Goal: Information Seeking & Learning: Learn about a topic

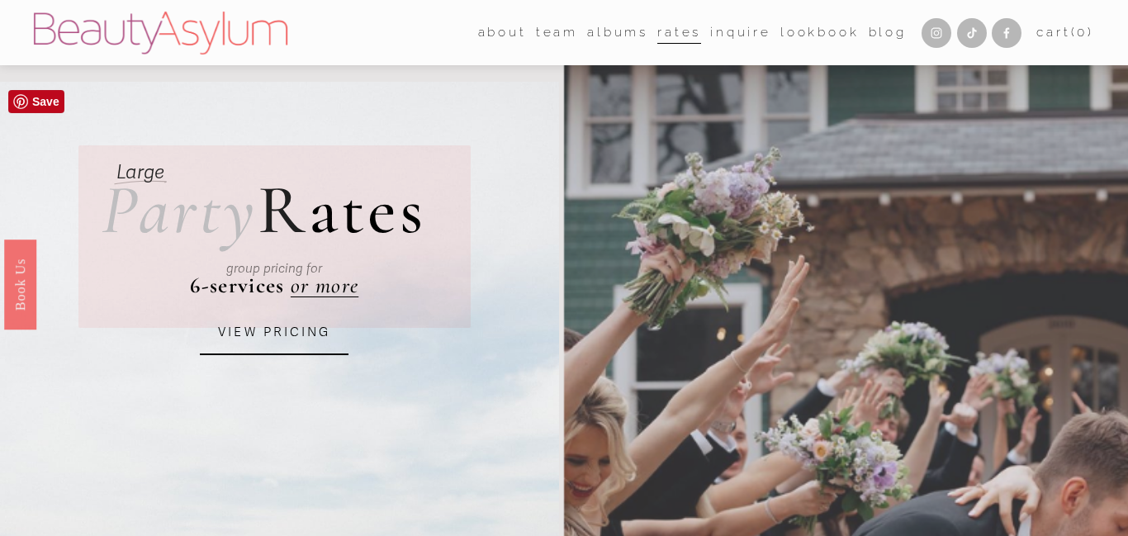
click at [283, 335] on link "VIEW PRICING" at bounding box center [274, 333] width 149 height 45
click at [795, 26] on link "Lookbook" at bounding box center [820, 33] width 79 height 26
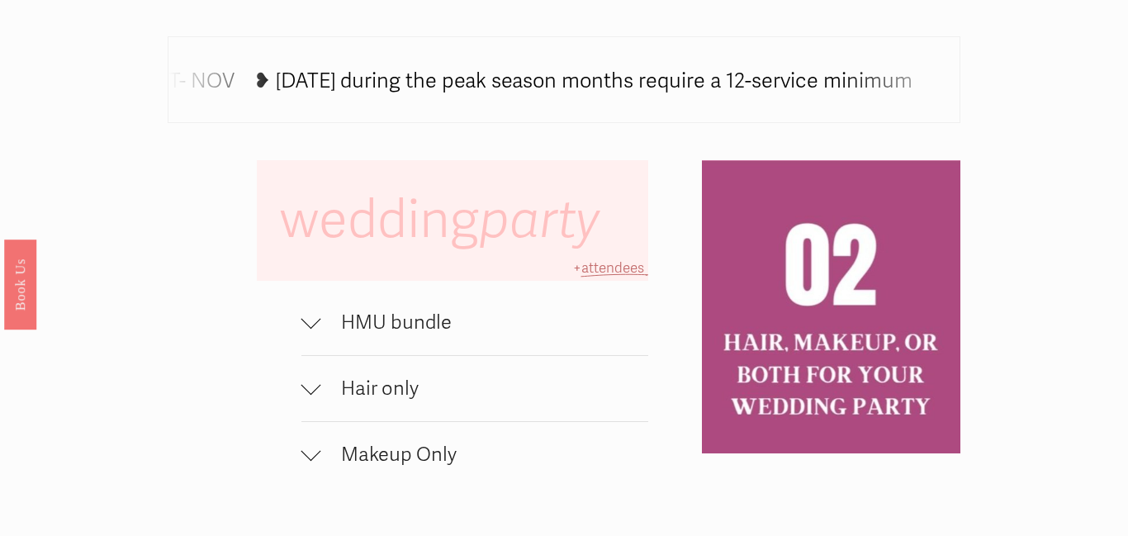
scroll to position [1030, 0]
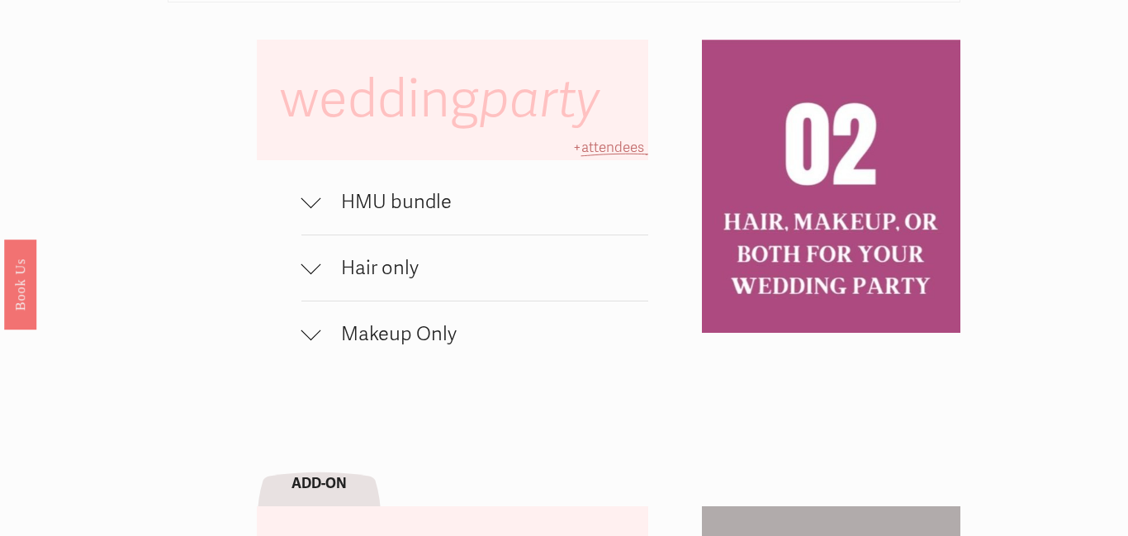
click at [324, 215] on button "HMU bundle" at bounding box center [476, 201] width 348 height 65
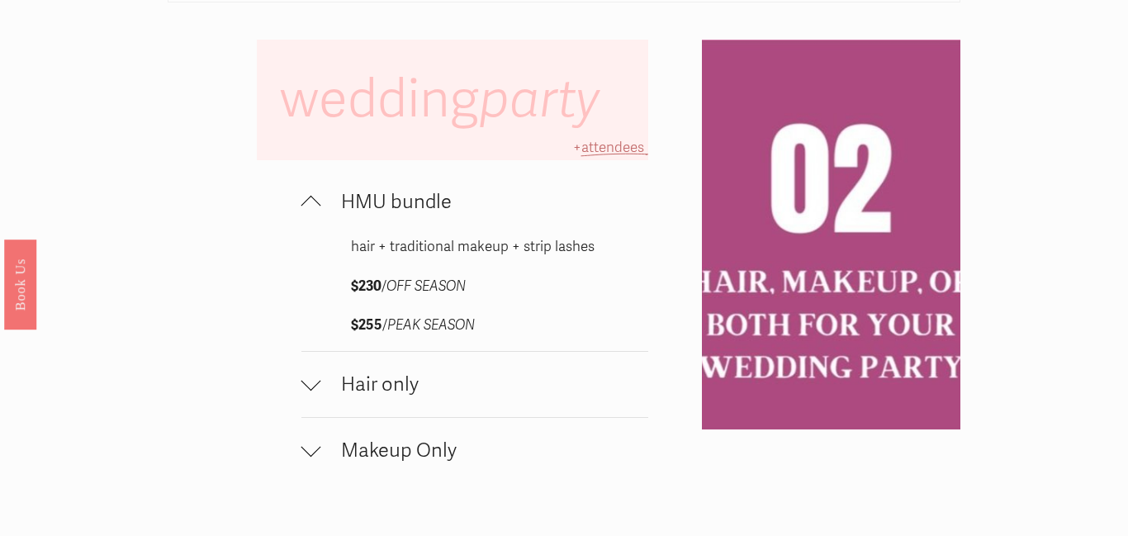
click at [324, 215] on button "HMU bundle" at bounding box center [476, 201] width 348 height 65
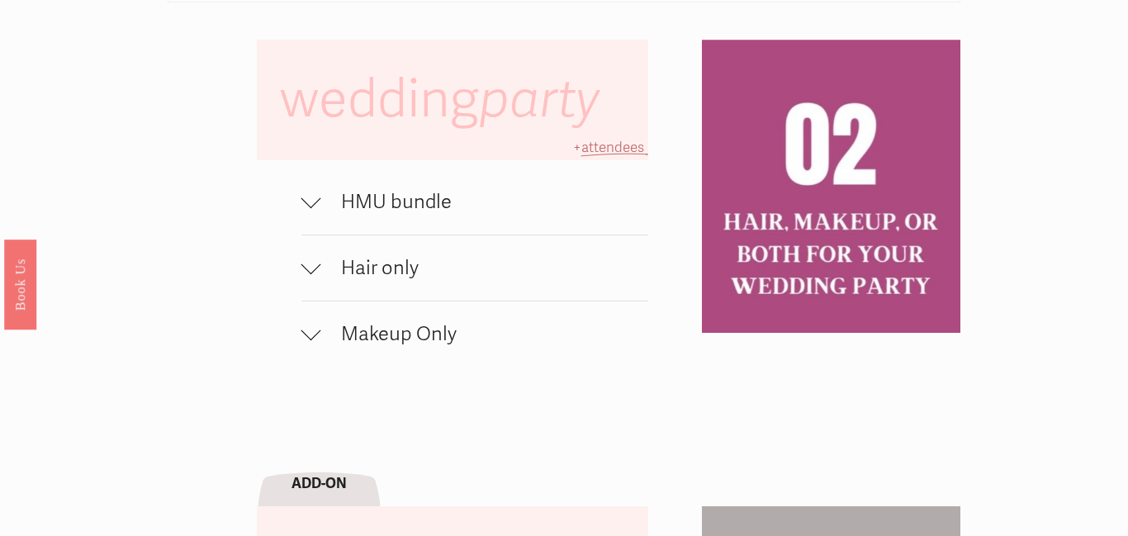
click at [324, 215] on button "HMU bundle" at bounding box center [476, 201] width 348 height 65
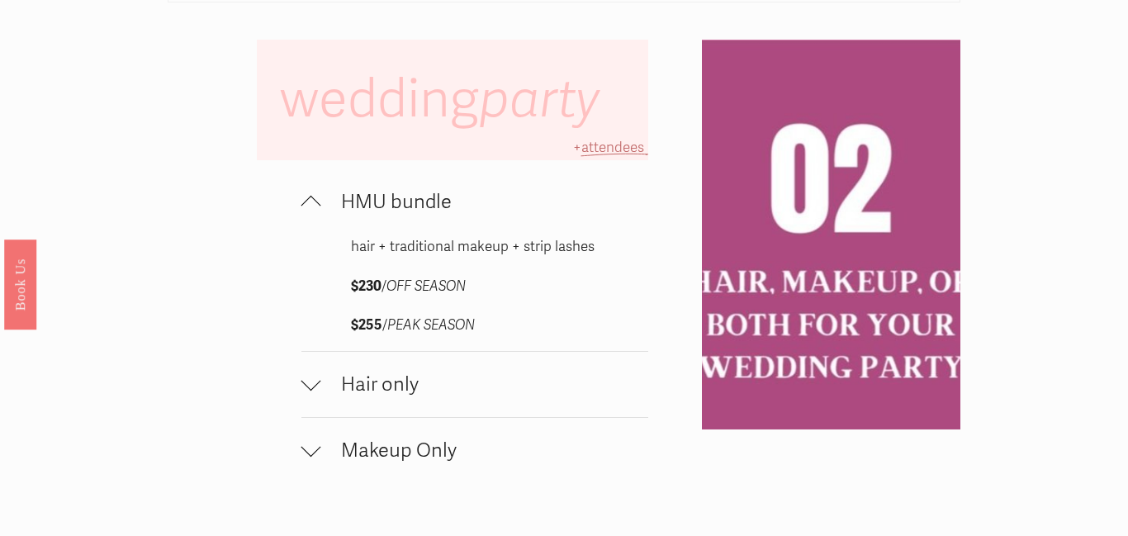
click at [324, 215] on button "HMU bundle" at bounding box center [476, 201] width 348 height 65
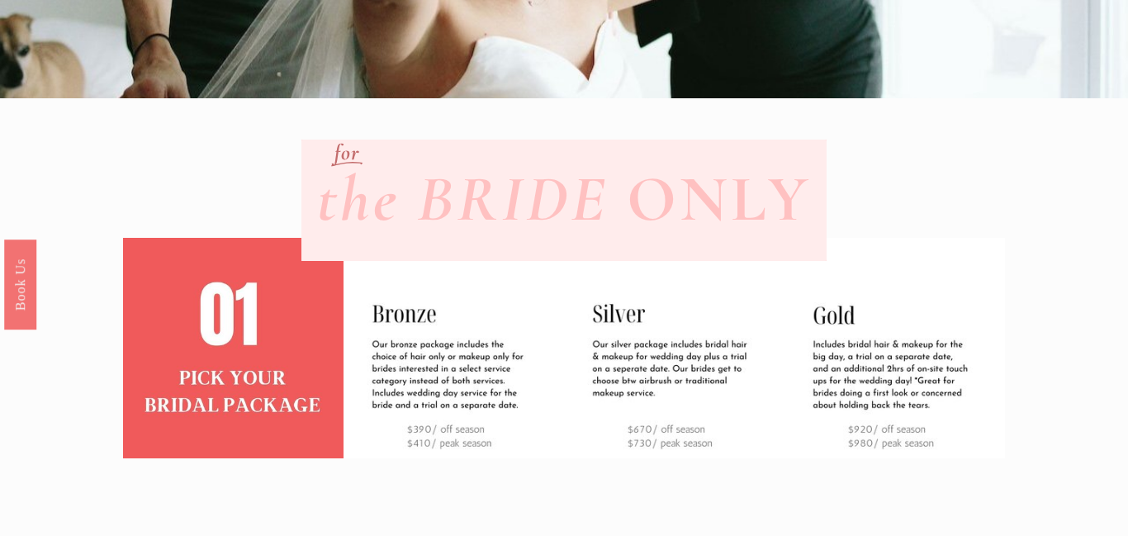
scroll to position [390, 0]
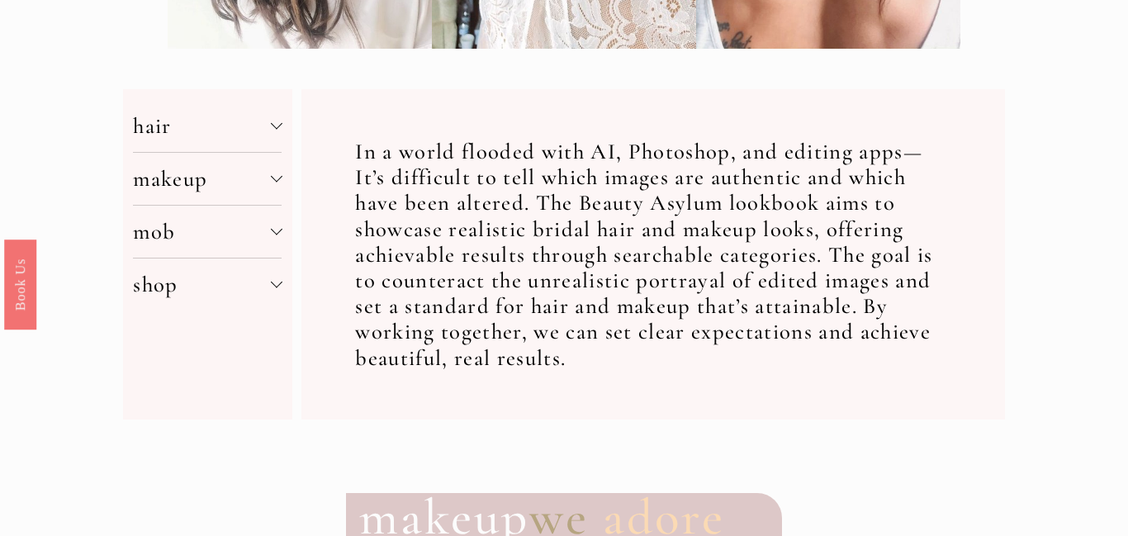
scroll to position [568, 0]
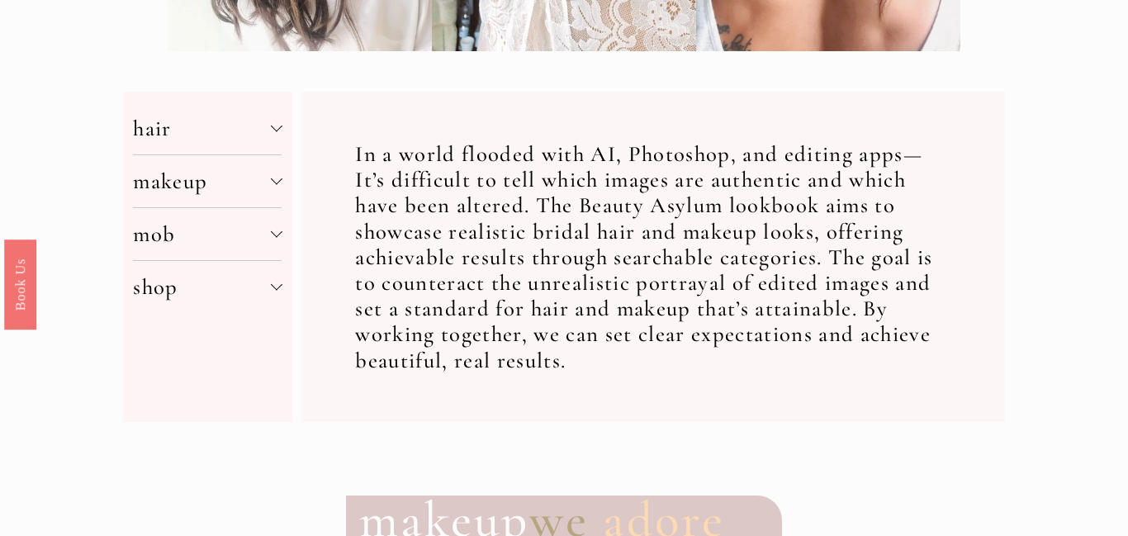
click at [287, 183] on div "hair color density length style theme makeup application skintone style mob mak…" at bounding box center [207, 257] width 169 height 330
click at [271, 179] on div at bounding box center [276, 179] width 12 height 12
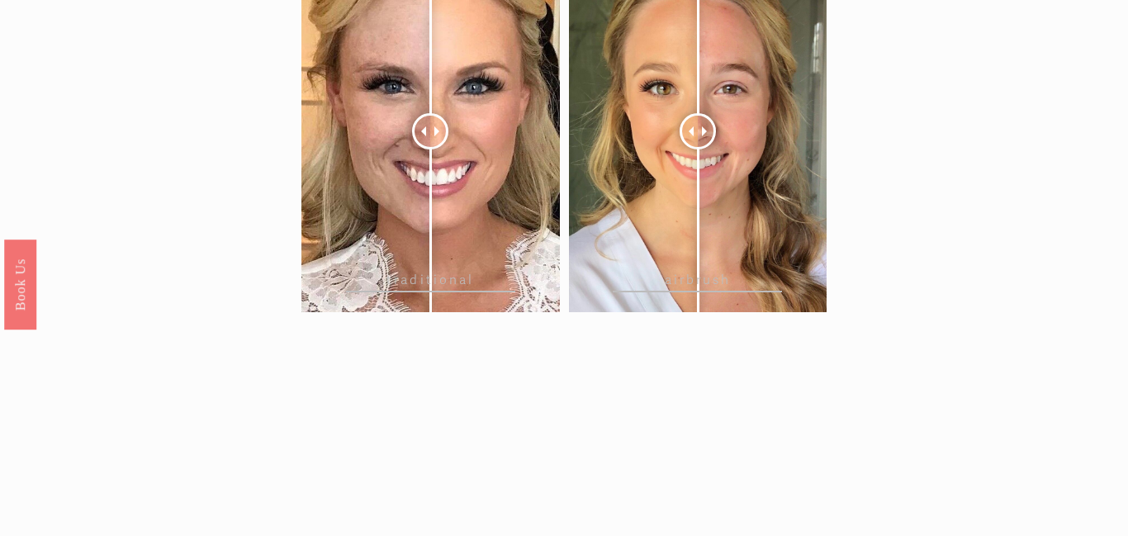
scroll to position [2202, 0]
